Goal: Book appointment/travel/reservation

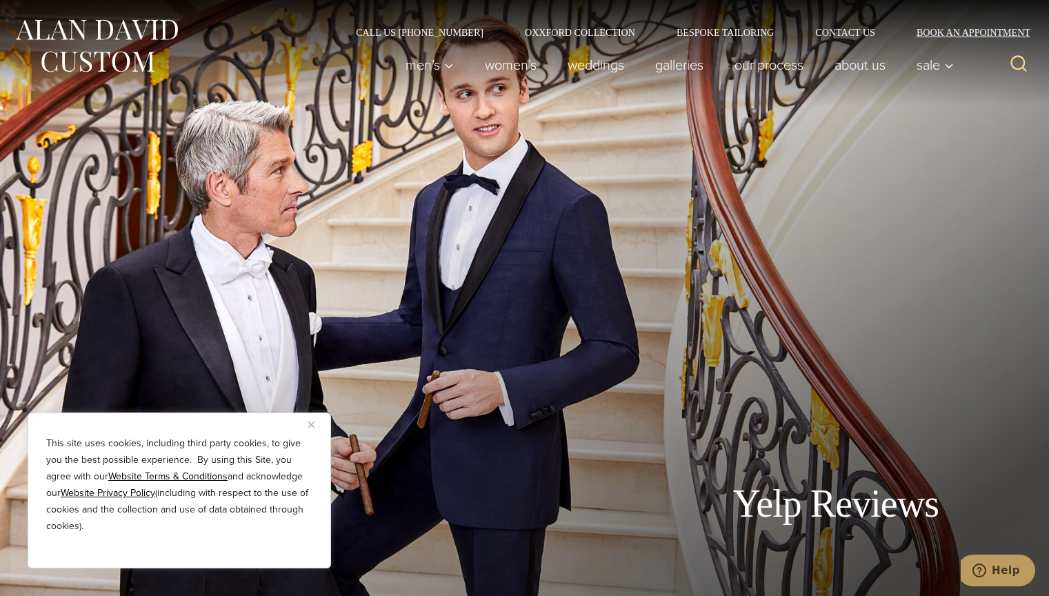
click at [965, 32] on link "Book an Appointment" at bounding box center [965, 33] width 139 height 10
